Goal: Task Accomplishment & Management: Use online tool/utility

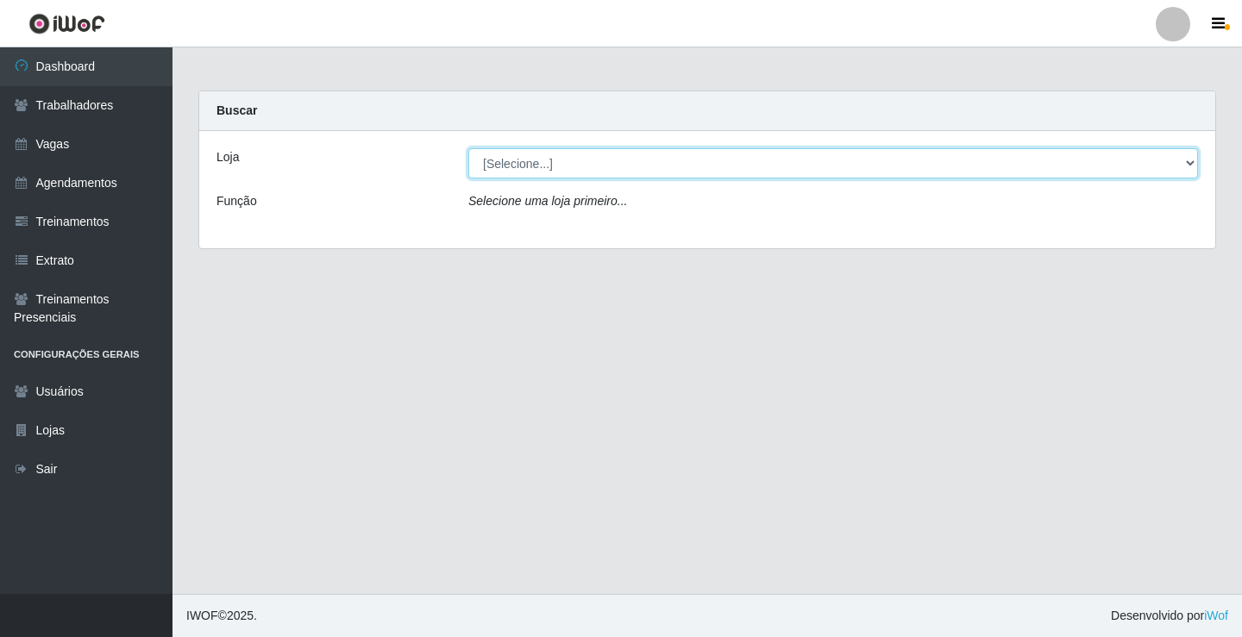
click at [513, 152] on select "[Selecione...] Edilicya Supermercado" at bounding box center [832, 163] width 729 height 30
select select "460"
click at [468, 148] on select "[Selecione...] Edilicya Supermercado" at bounding box center [832, 163] width 729 height 30
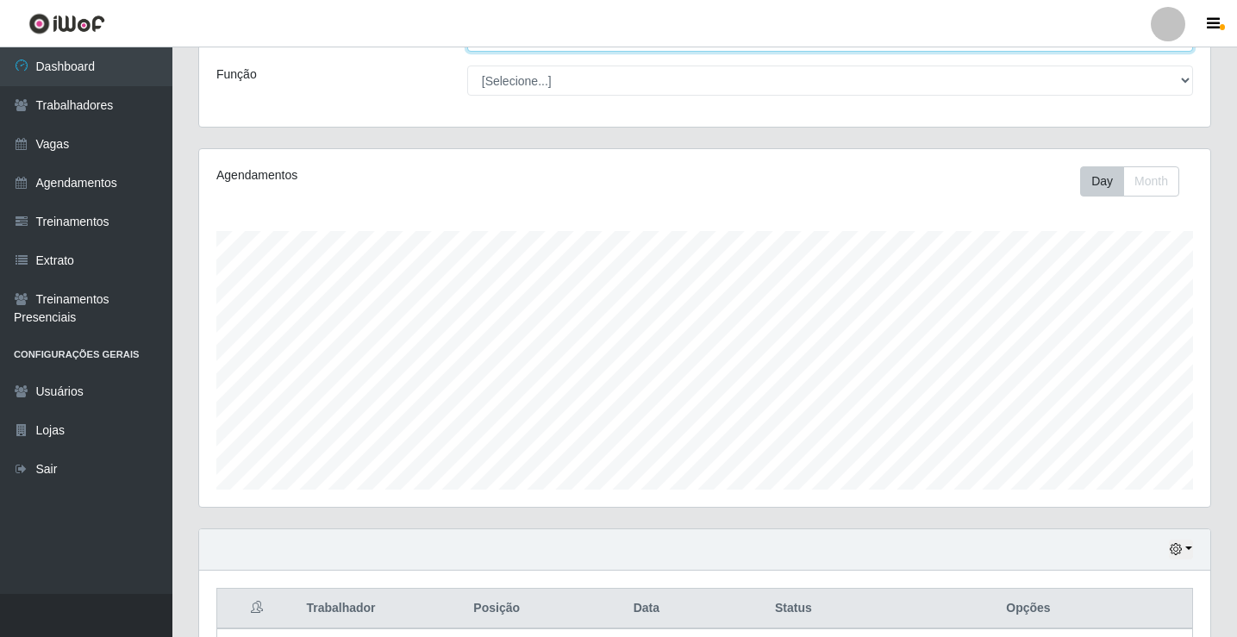
scroll to position [259, 0]
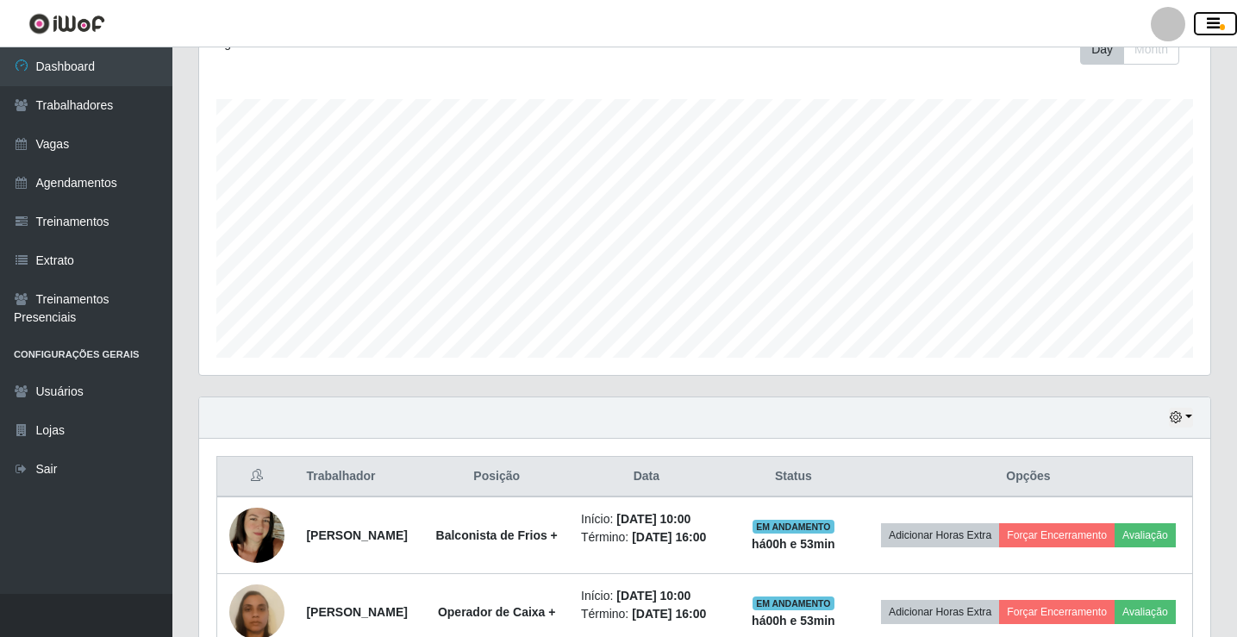
click at [1208, 24] on icon "button" at bounding box center [1213, 24] width 13 height 16
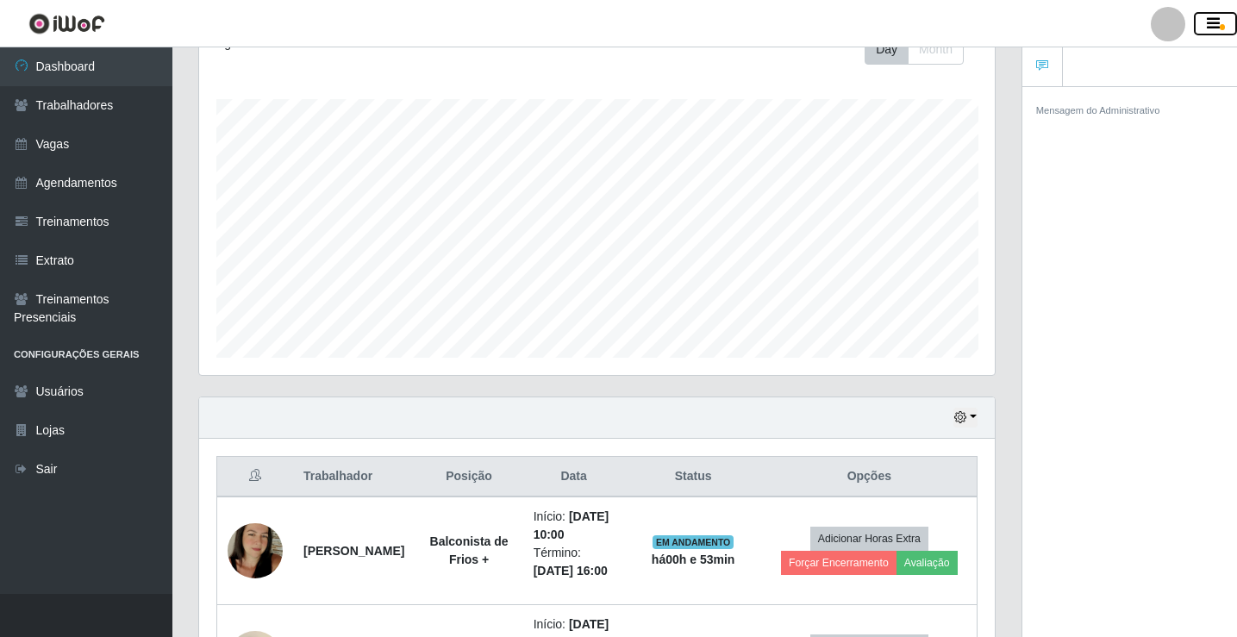
scroll to position [861892, 861454]
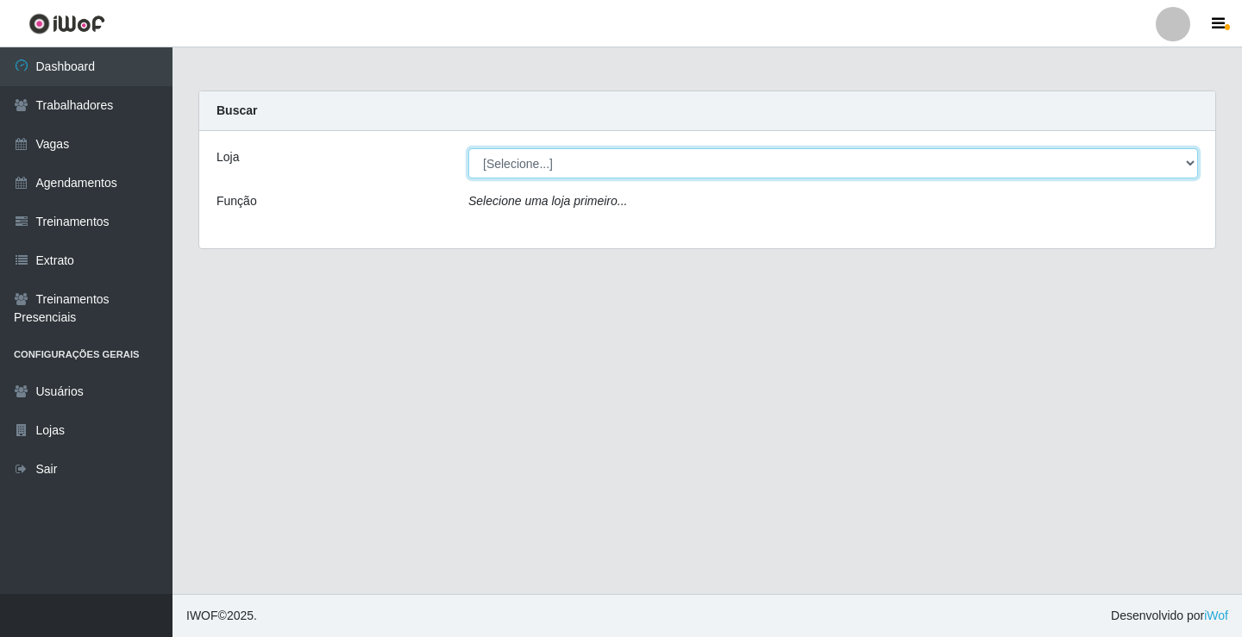
drag, startPoint x: 611, startPoint y: 162, endPoint x: 603, endPoint y: 174, distance: 14.8
click at [609, 164] on select "[Selecione...] Edilicya Supermercado" at bounding box center [832, 163] width 729 height 30
select select "460"
click at [468, 148] on select "[Selecione...] Edilicya Supermercado" at bounding box center [832, 163] width 729 height 30
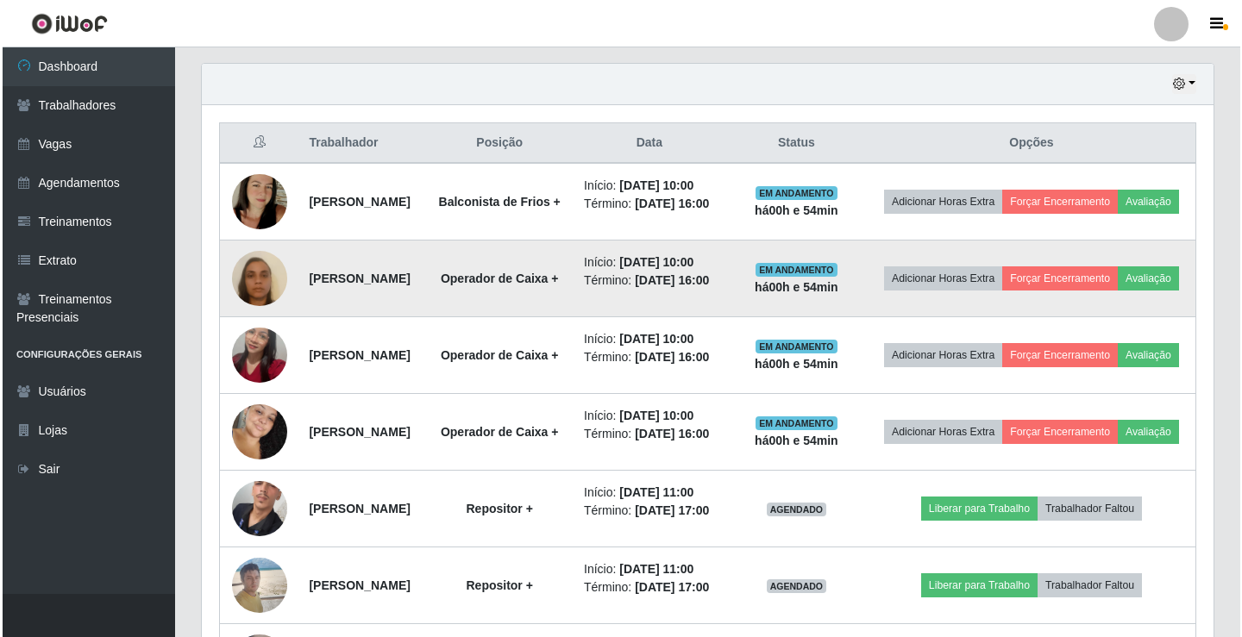
scroll to position [829, 0]
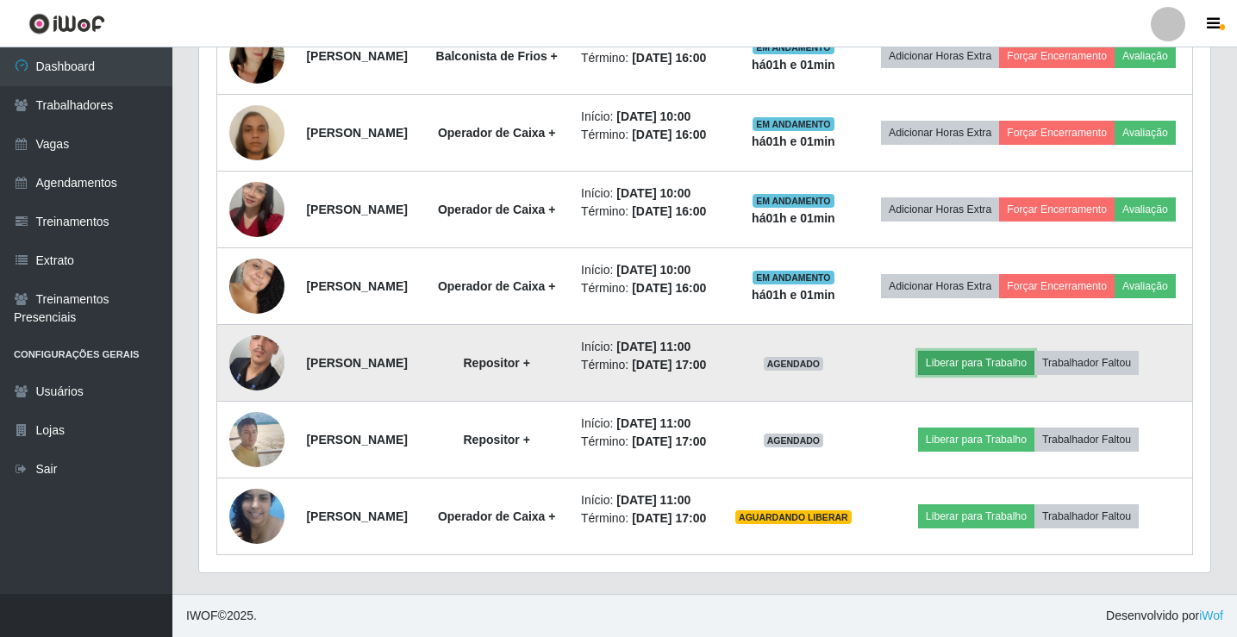
click at [991, 351] on button "Liberar para Trabalho" at bounding box center [976, 363] width 116 height 24
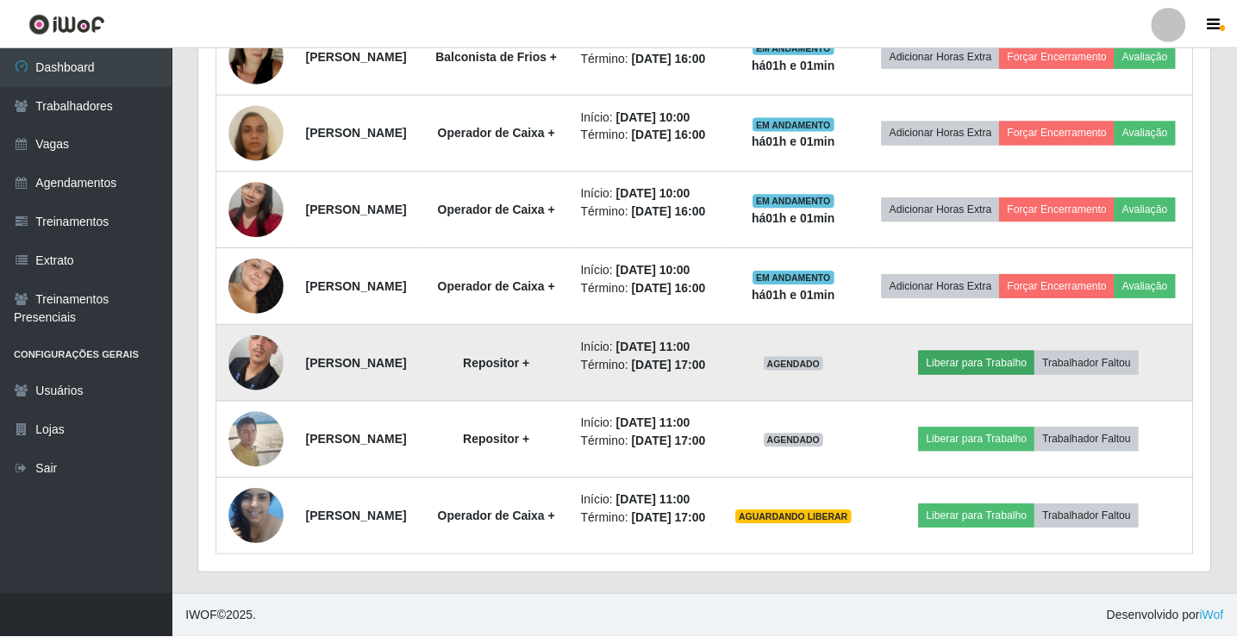
scroll to position [358, 1003]
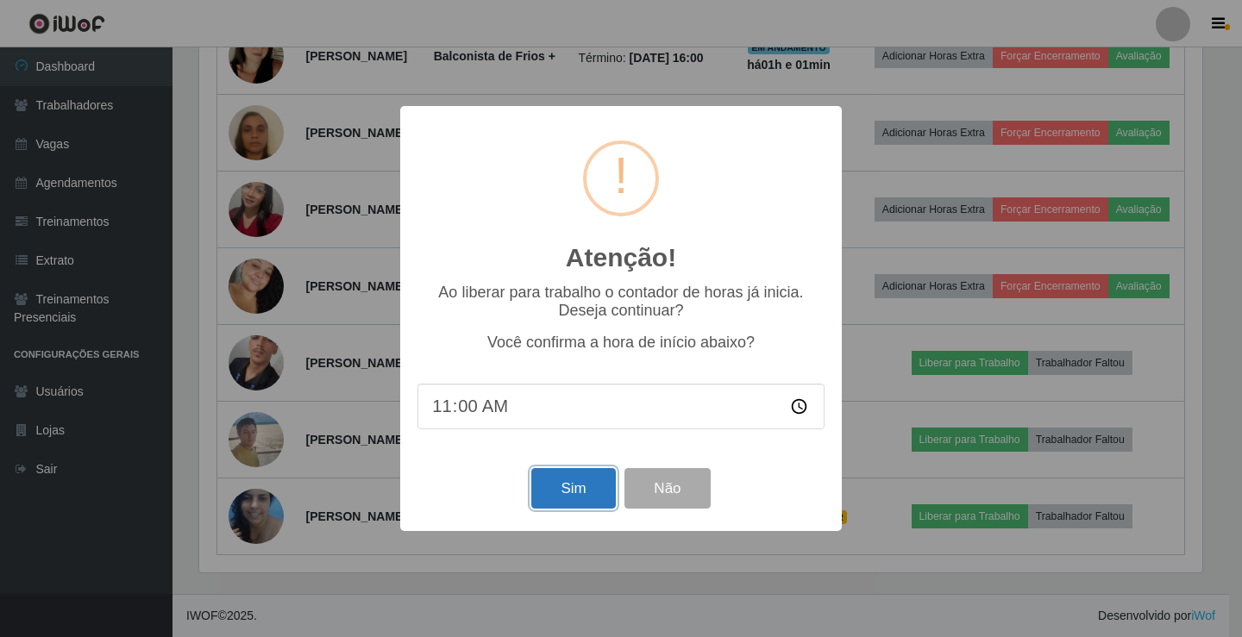
click at [565, 491] on button "Sim" at bounding box center [573, 488] width 84 height 41
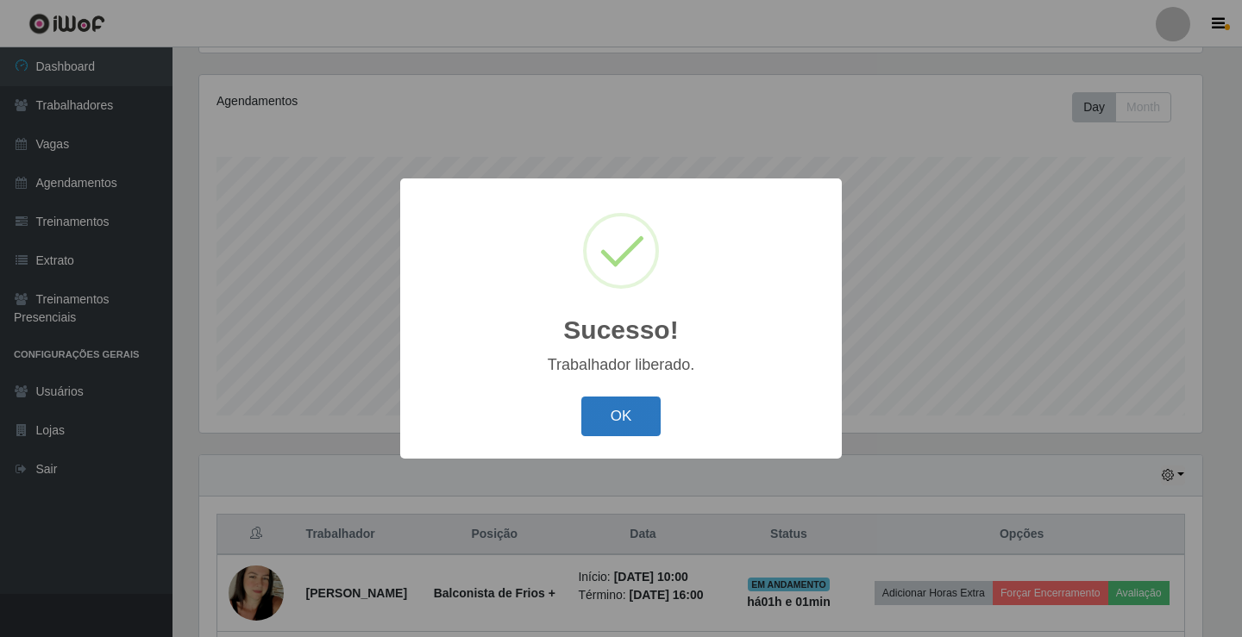
click at [611, 415] on button "OK" at bounding box center [621, 417] width 80 height 41
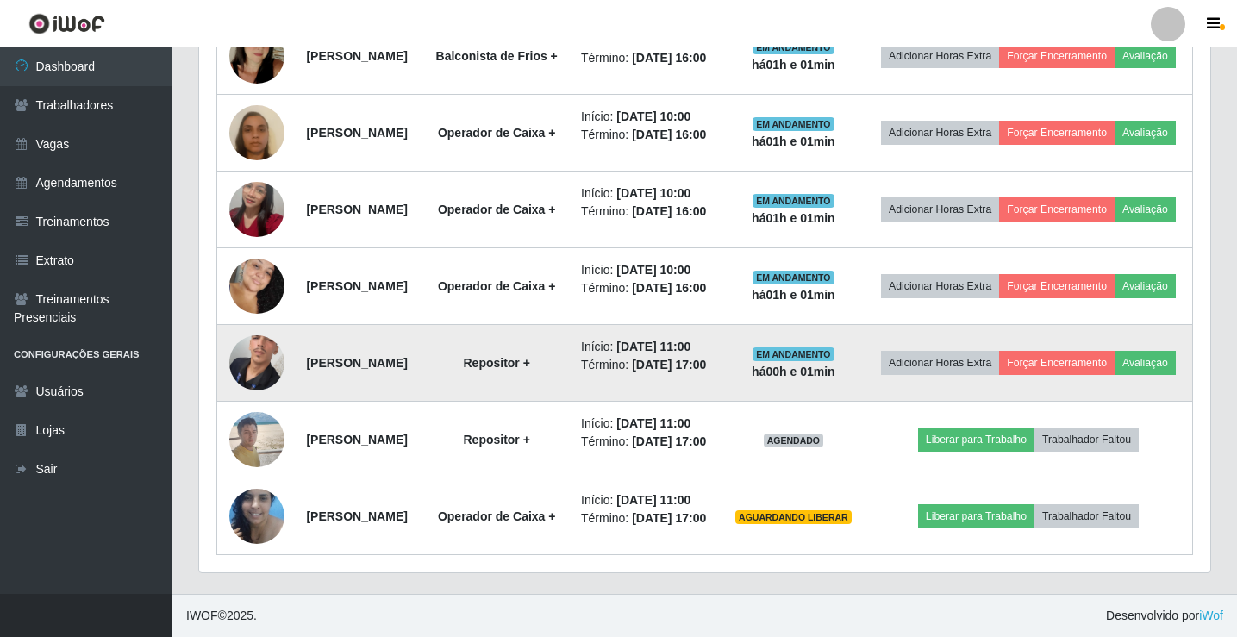
scroll to position [829, 0]
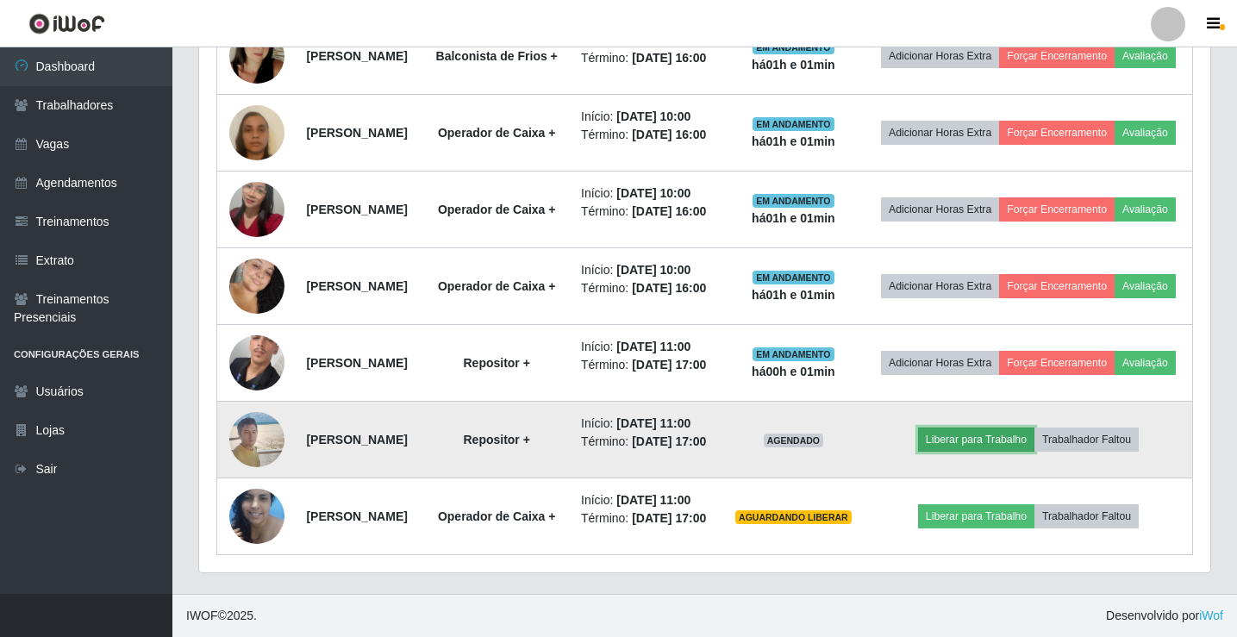
click at [1004, 432] on button "Liberar para Trabalho" at bounding box center [976, 440] width 116 height 24
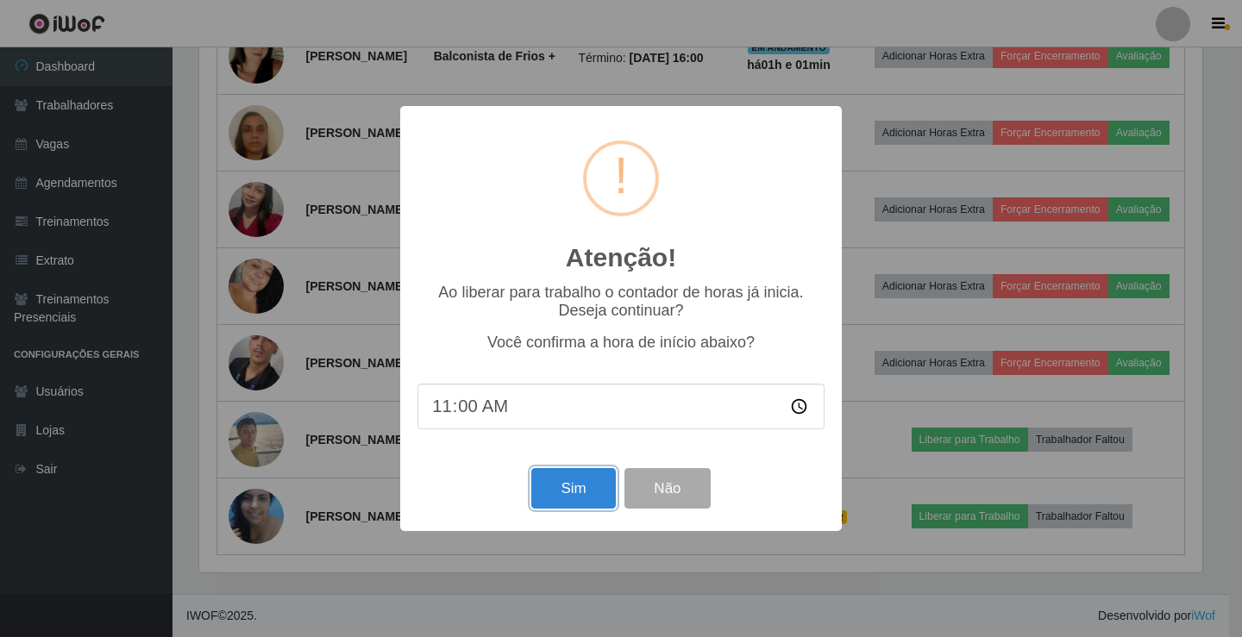
click at [556, 484] on button "Sim" at bounding box center [573, 488] width 84 height 41
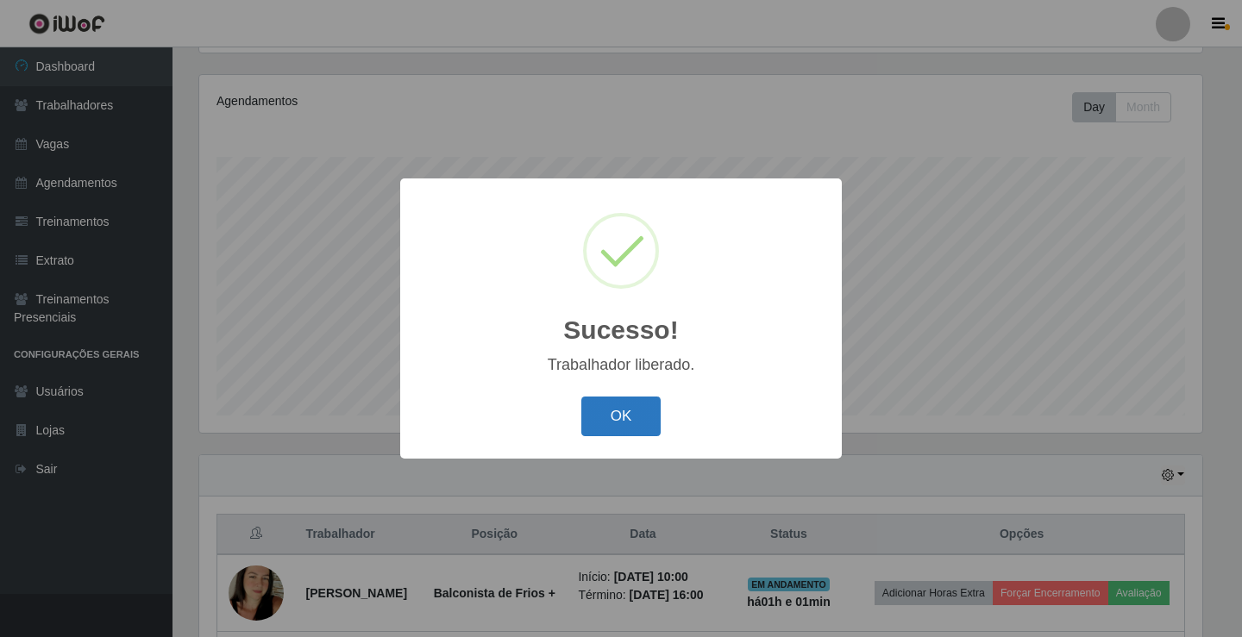
click at [607, 416] on button "OK" at bounding box center [621, 417] width 80 height 41
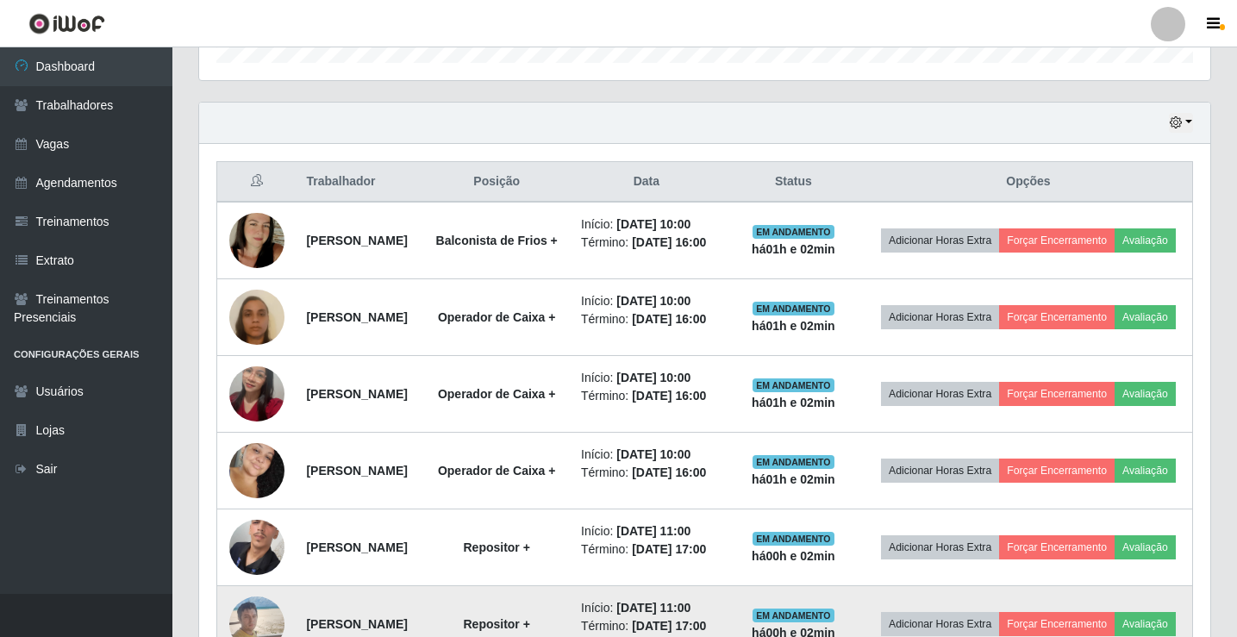
scroll to position [804, 0]
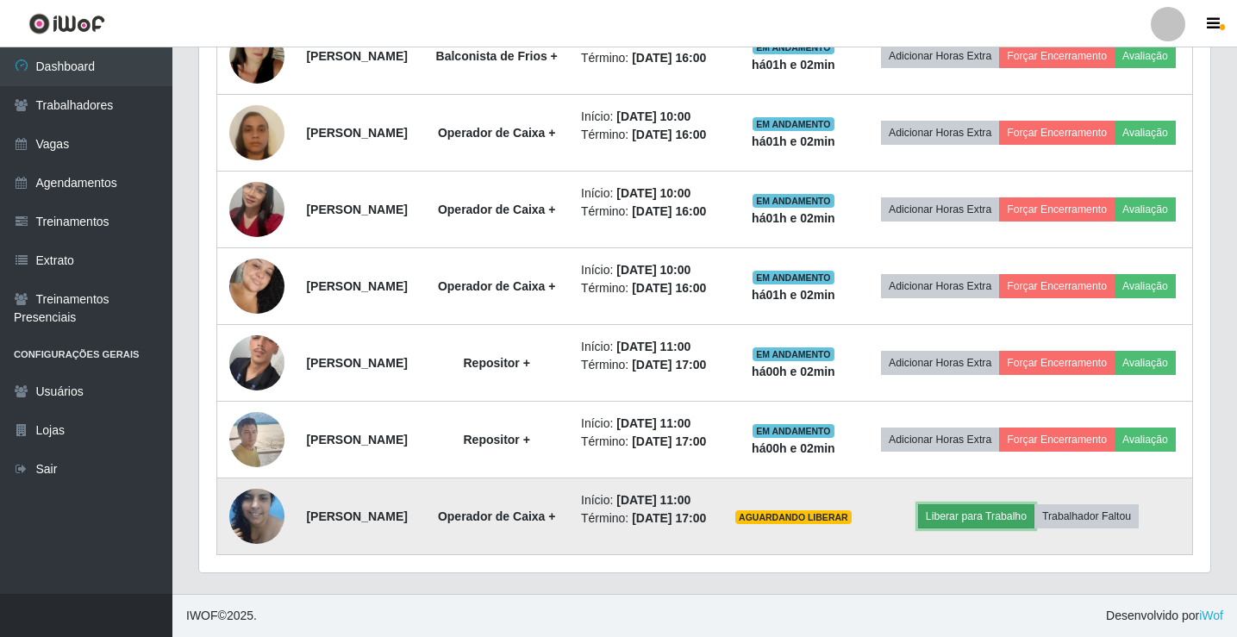
click at [1030, 529] on button "Liberar para Trabalho" at bounding box center [976, 516] width 116 height 24
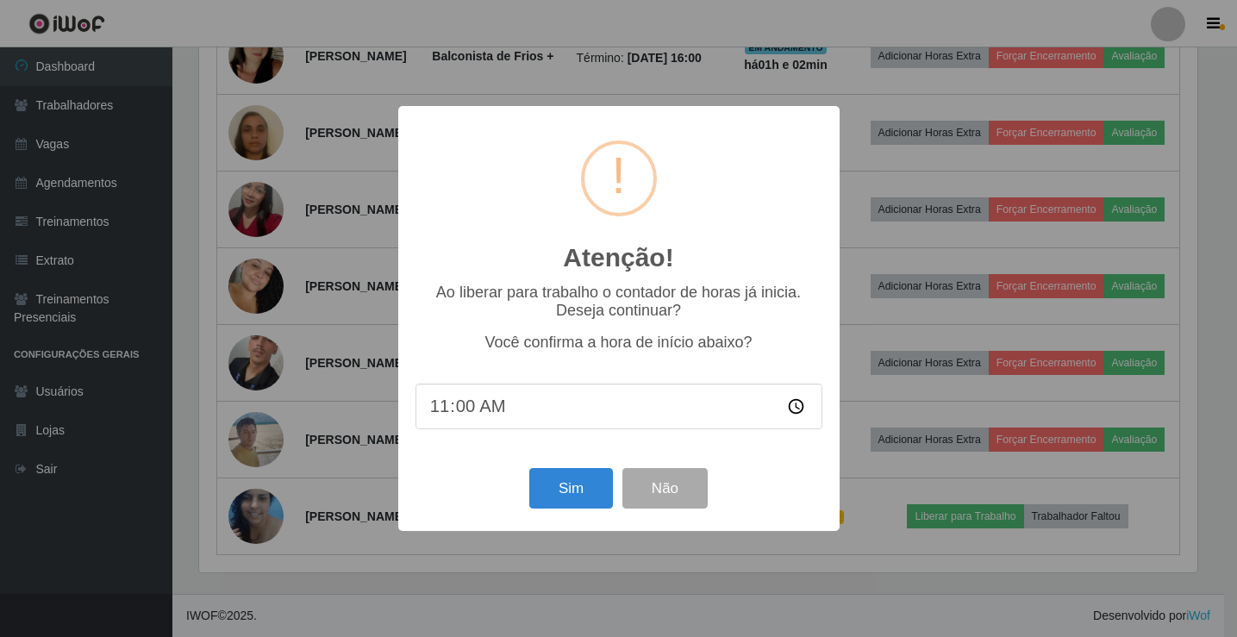
scroll to position [358, 1003]
click at [577, 486] on button "Sim" at bounding box center [573, 488] width 84 height 41
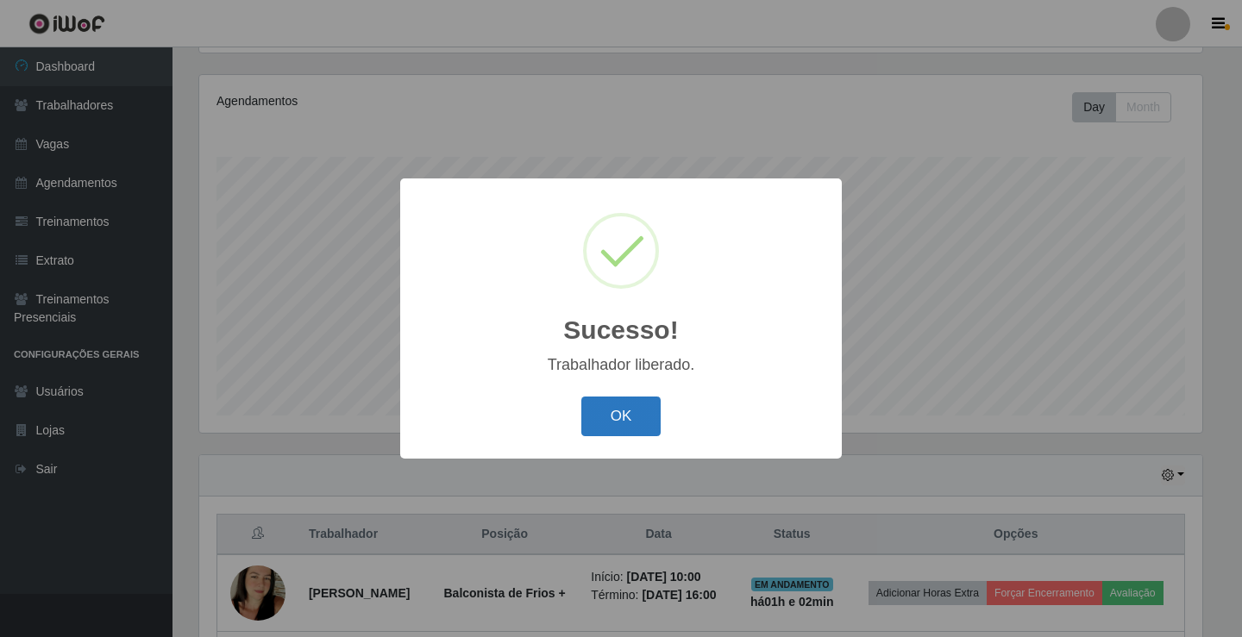
click at [633, 419] on button "OK" at bounding box center [621, 417] width 80 height 41
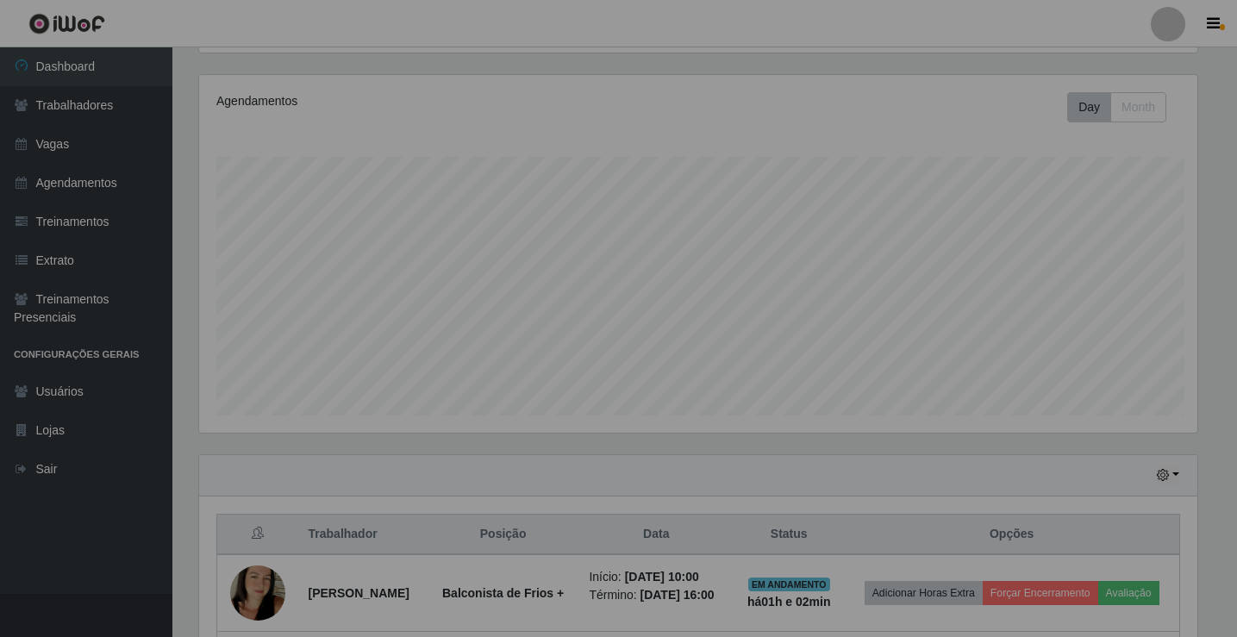
scroll to position [0, 0]
